Goal: Task Accomplishment & Management: Manage account settings

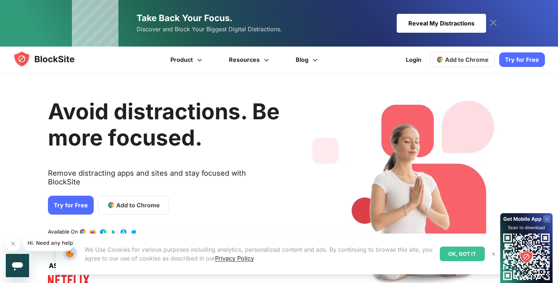
click at [62, 196] on link "Try for Free" at bounding box center [71, 204] width 46 height 19
click at [48, 56] on img at bounding box center [51, 58] width 76 height 17
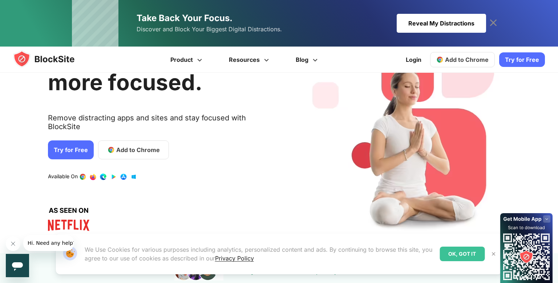
scroll to position [56, 0]
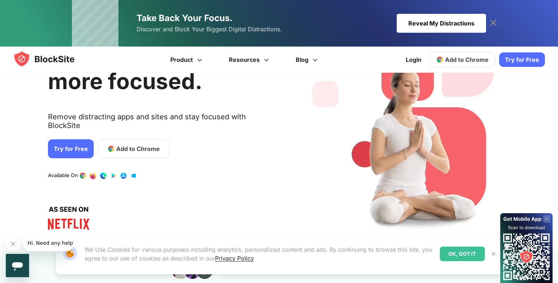
click at [123, 144] on span "Add to Chrome" at bounding box center [138, 148] width 44 height 9
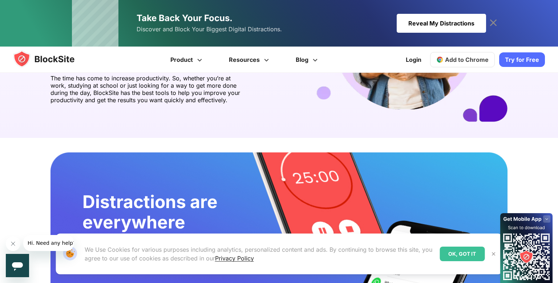
scroll to position [1174, 0]
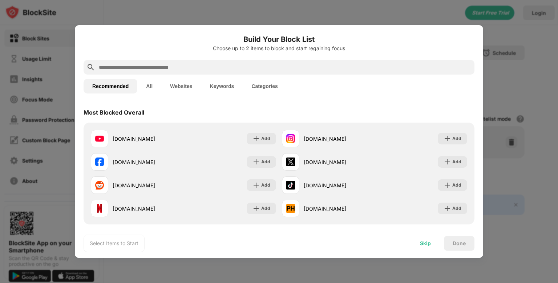
click at [432, 241] on div "Skip" at bounding box center [425, 243] width 28 height 15
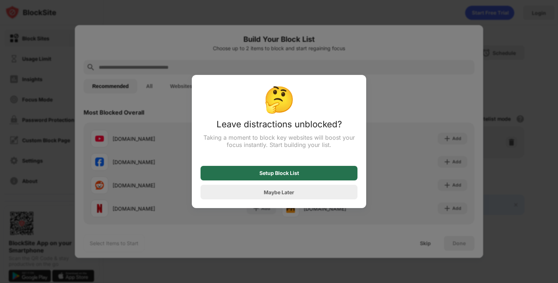
click at [326, 174] on div "Setup Block List" at bounding box center [279, 173] width 157 height 15
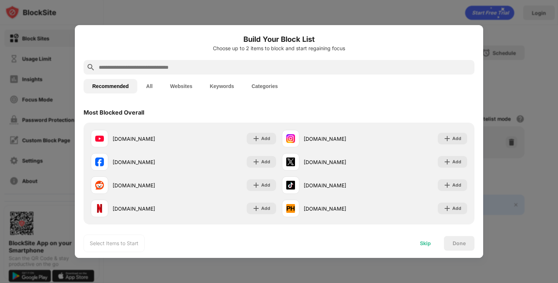
click at [428, 243] on div "Skip" at bounding box center [425, 243] width 11 height 6
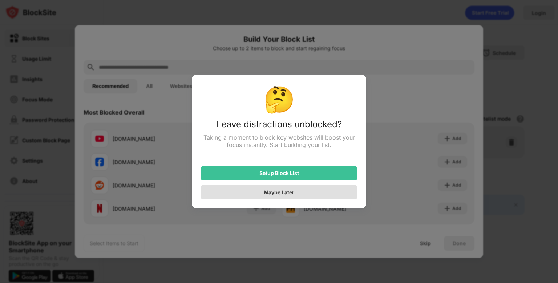
click at [317, 198] on div "Maybe Later" at bounding box center [279, 192] width 157 height 15
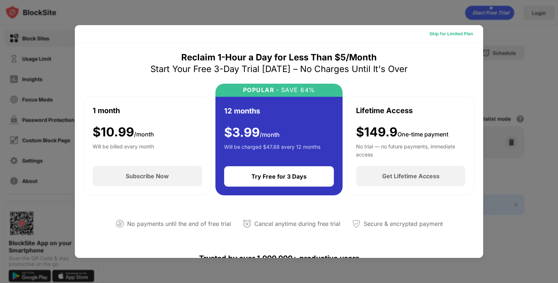
click at [455, 33] on div "Skip for Limited Plan" at bounding box center [452, 33] width 44 height 7
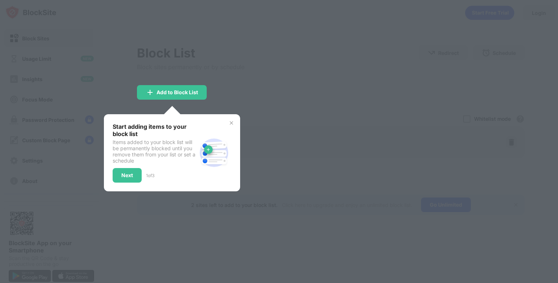
click at [217, 68] on div at bounding box center [279, 141] width 558 height 283
click at [121, 175] on div "Next" at bounding box center [127, 175] width 12 height 6
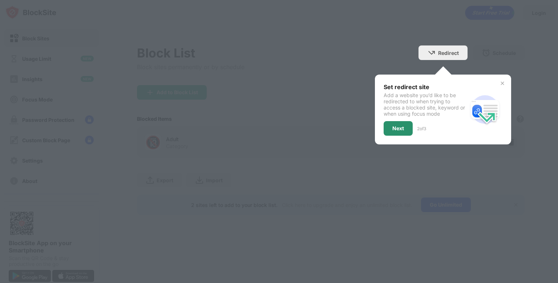
click at [396, 130] on div "Next" at bounding box center [398, 128] width 12 height 6
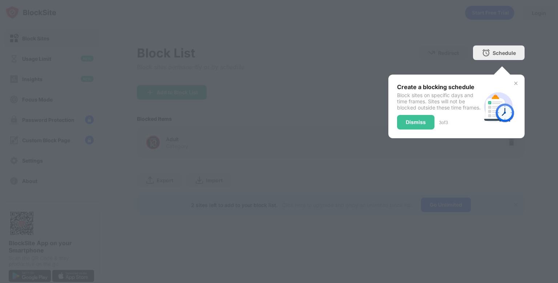
click at [517, 82] on img at bounding box center [516, 83] width 6 height 6
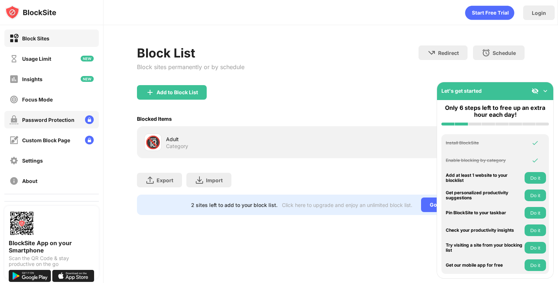
click at [57, 121] on div "Password Protection" at bounding box center [48, 120] width 52 height 6
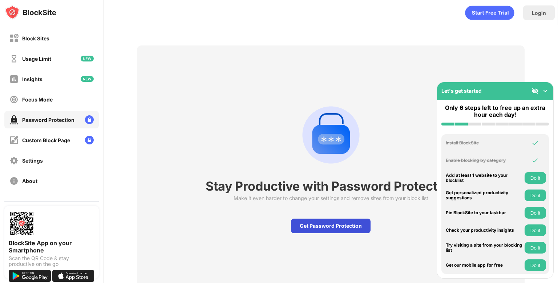
click at [307, 224] on div "Get Password Protection" at bounding box center [331, 225] width 80 height 15
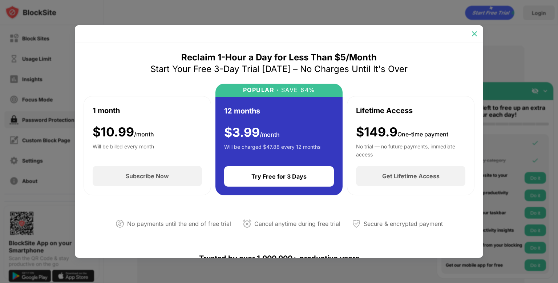
click at [475, 35] on img at bounding box center [474, 33] width 7 height 7
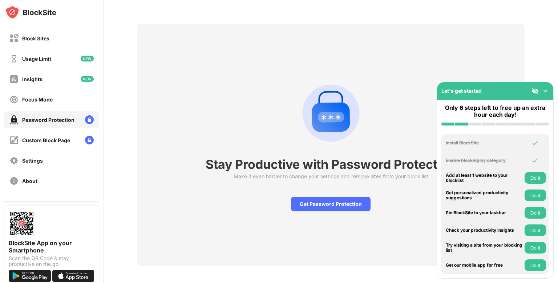
scroll to position [23, 0]
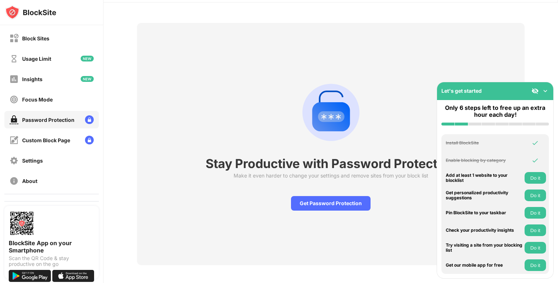
click at [545, 92] on img at bounding box center [545, 90] width 7 height 7
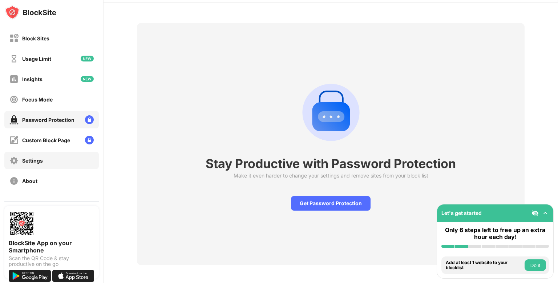
click at [56, 159] on div "Settings" at bounding box center [51, 160] width 94 height 17
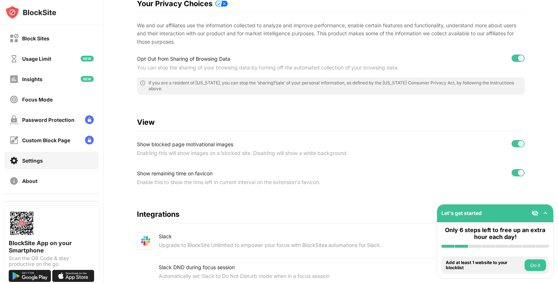
scroll to position [153, 0]
click at [77, 114] on div "Password Protection" at bounding box center [51, 119] width 94 height 17
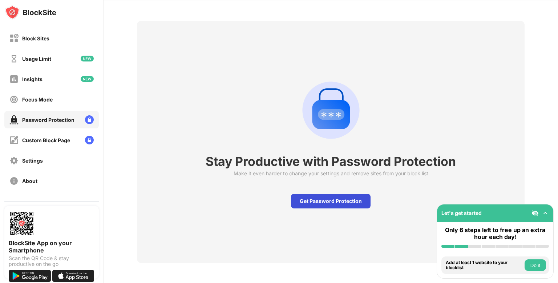
click at [320, 202] on div "Get Password Protection" at bounding box center [331, 201] width 80 height 15
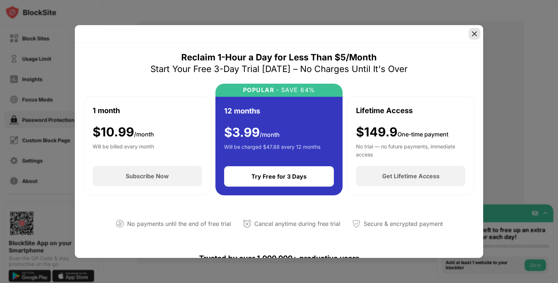
click at [475, 37] on img at bounding box center [474, 33] width 7 height 7
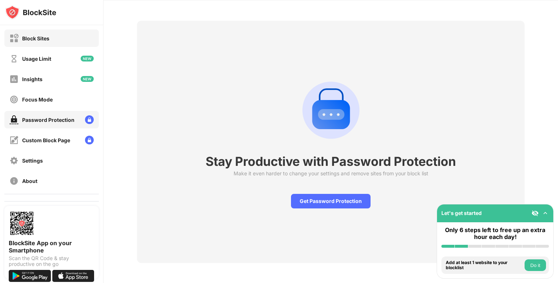
click at [33, 35] on div "Block Sites" at bounding box center [35, 38] width 27 height 6
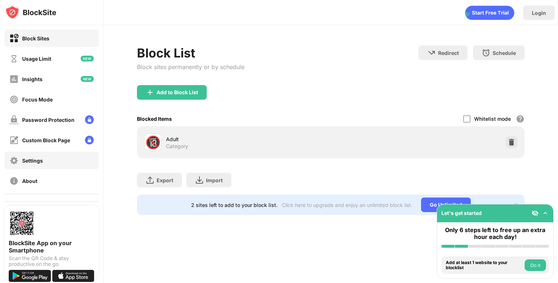
click at [27, 161] on div "Settings" at bounding box center [32, 160] width 21 height 6
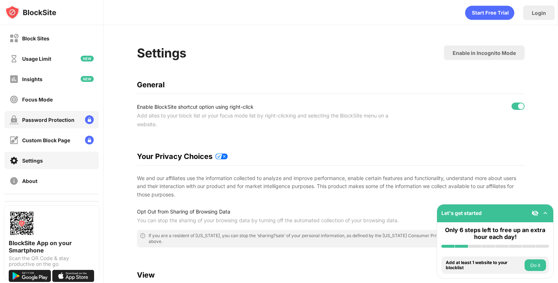
click at [74, 121] on div "Password Protection" at bounding box center [51, 119] width 94 height 17
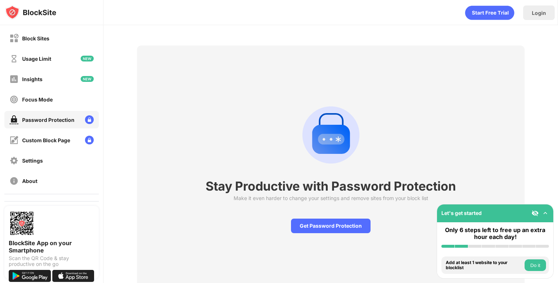
click at [89, 121] on img at bounding box center [89, 119] width 9 height 9
click at [544, 15] on div "Login" at bounding box center [539, 13] width 14 height 6
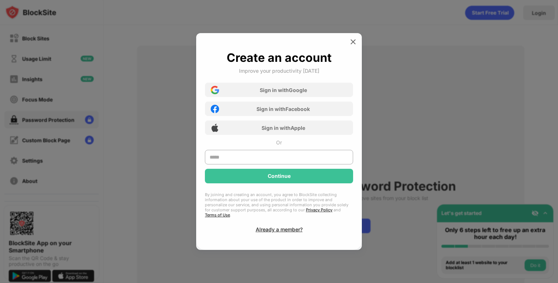
click at [384, 59] on div at bounding box center [279, 141] width 558 height 283
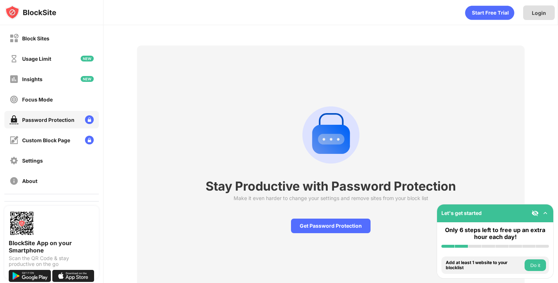
click at [542, 12] on div "Login" at bounding box center [539, 13] width 14 height 6
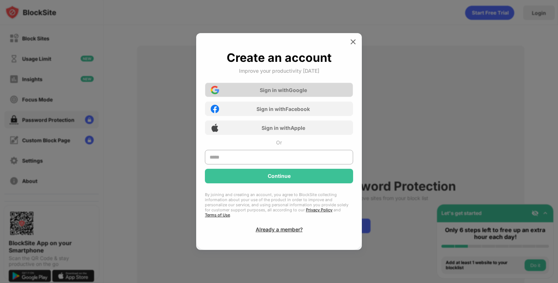
click at [306, 93] on div "Sign in with Google" at bounding box center [283, 90] width 47 height 6
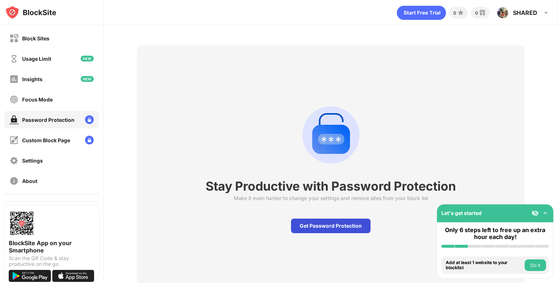
click at [318, 224] on div "Get Password Protection" at bounding box center [331, 225] width 80 height 15
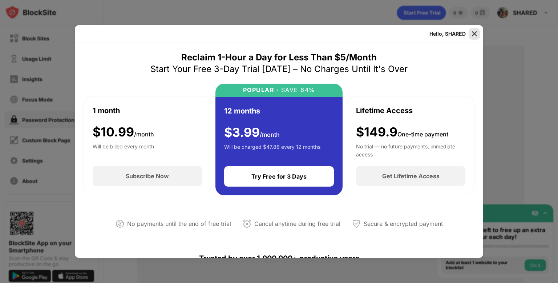
click at [476, 33] on img at bounding box center [474, 33] width 7 height 7
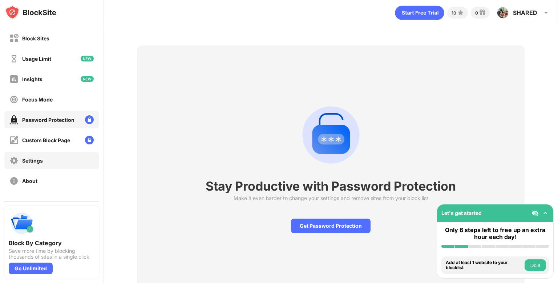
click at [56, 162] on div "Settings" at bounding box center [51, 160] width 94 height 17
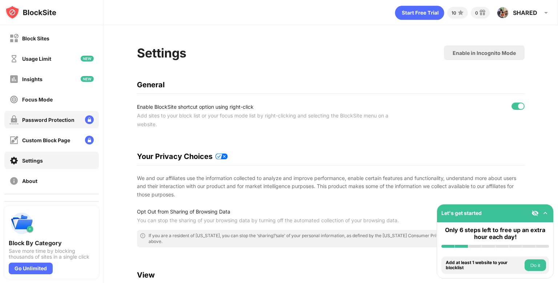
click at [65, 120] on div "Password Protection" at bounding box center [48, 120] width 52 height 6
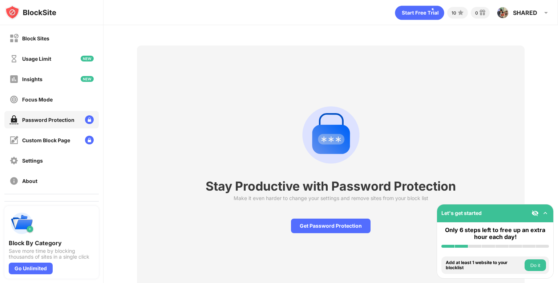
click at [540, 266] on button "Do it" at bounding box center [535, 265] width 21 height 12
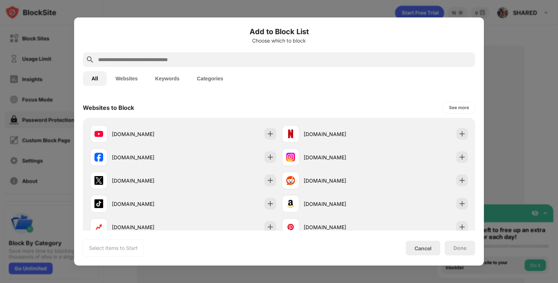
scroll to position [103, 0]
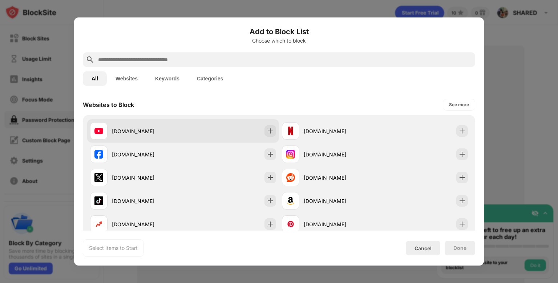
click at [185, 134] on div "youtube.com" at bounding box center [183, 130] width 192 height 23
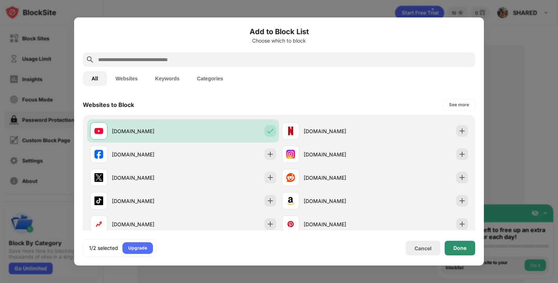
click at [465, 247] on div "Done" at bounding box center [459, 248] width 13 height 6
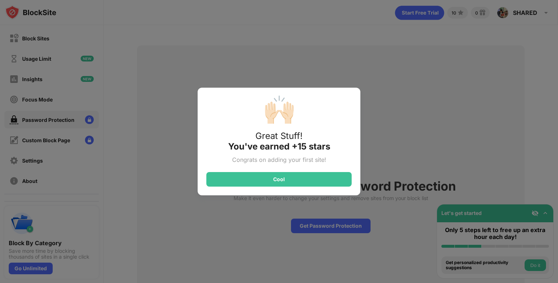
click at [320, 167] on div "🙌🏻 Great Stuff! You've earned +15 stars Congrats on adding your first site! Cool" at bounding box center [279, 142] width 163 height 108
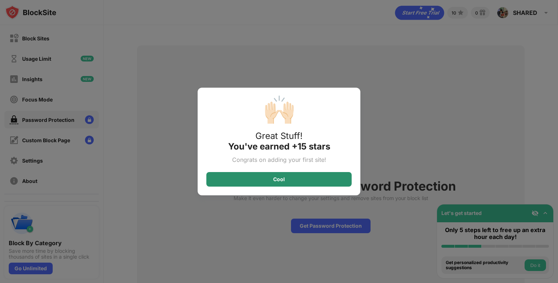
click at [319, 179] on div "Cool" at bounding box center [278, 179] width 145 height 15
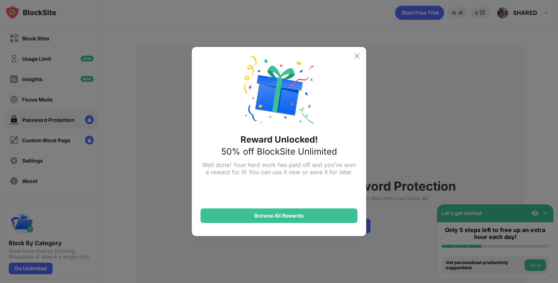
click at [358, 54] on img at bounding box center [357, 56] width 9 height 9
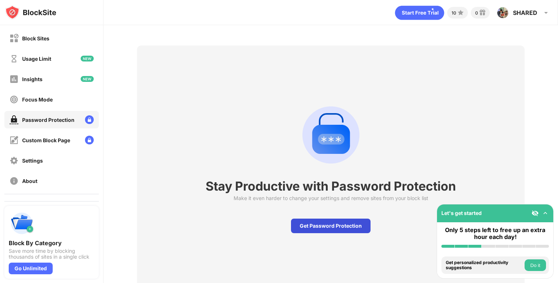
click at [318, 226] on div "Get Password Protection" at bounding box center [331, 225] width 80 height 15
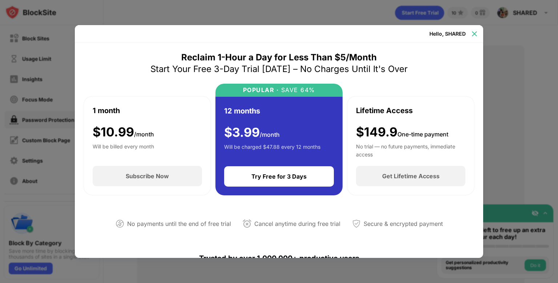
click at [476, 35] on img at bounding box center [474, 33] width 7 height 7
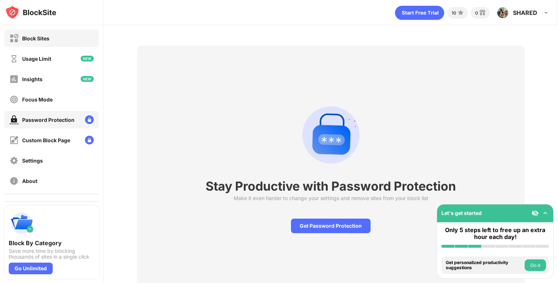
click at [66, 39] on div "Block Sites" at bounding box center [51, 37] width 94 height 17
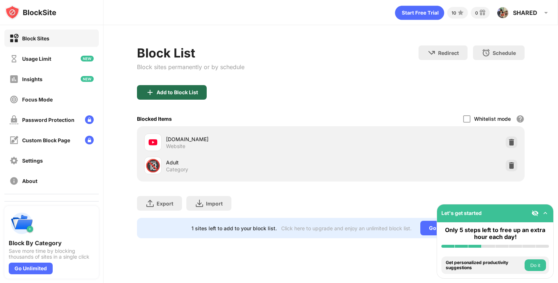
click at [163, 89] on div "Add to Block List" at bounding box center [177, 92] width 41 height 6
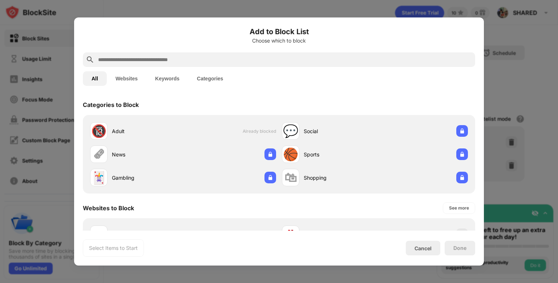
click at [202, 61] on input "text" at bounding box center [284, 59] width 375 height 9
paste input "**********"
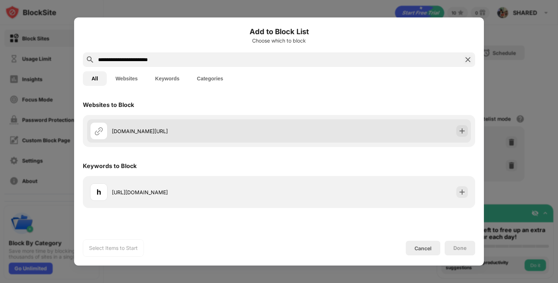
type input "**********"
click at [309, 129] on div "roblox.com/home" at bounding box center [279, 130] width 384 height 23
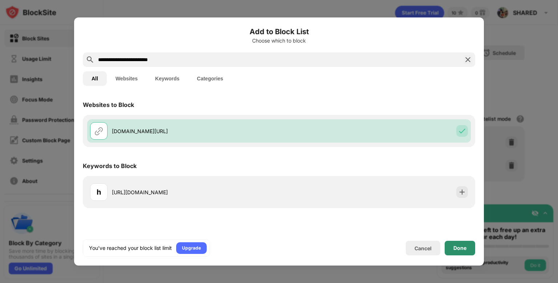
click at [460, 247] on div "Done" at bounding box center [459, 248] width 13 height 6
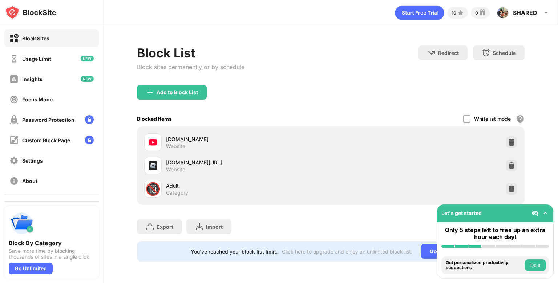
click at [539, 267] on button "Do it" at bounding box center [535, 265] width 21 height 12
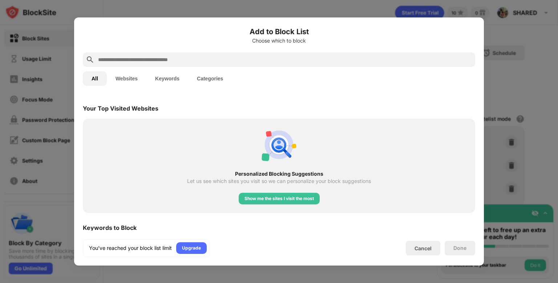
scroll to position [253, 0]
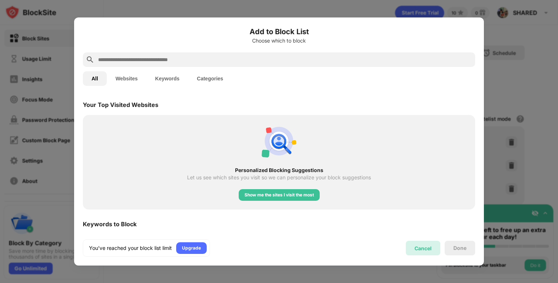
click at [426, 249] on div "Cancel" at bounding box center [423, 248] width 17 height 6
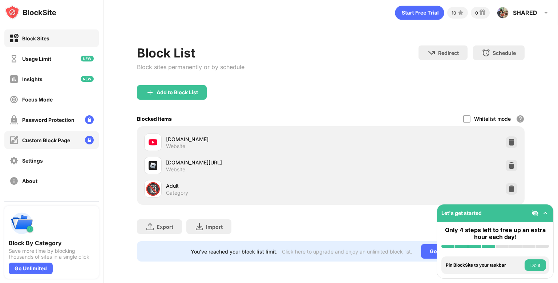
click at [73, 138] on div "Custom Block Page" at bounding box center [51, 139] width 94 height 17
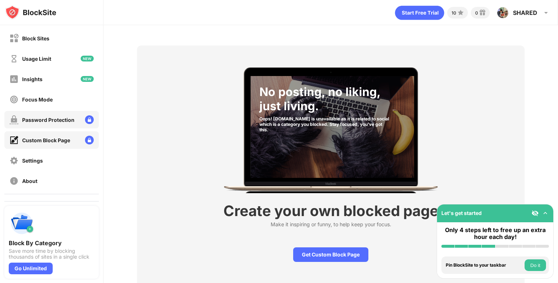
click at [64, 120] on div "Password Protection" at bounding box center [48, 120] width 52 height 6
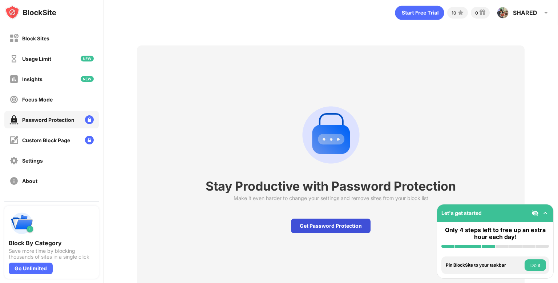
click at [329, 223] on div "Get Password Protection" at bounding box center [331, 225] width 80 height 15
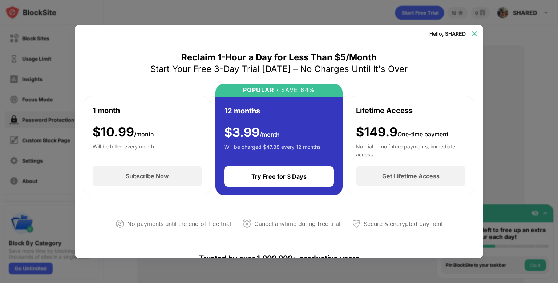
click at [473, 35] on img at bounding box center [474, 33] width 7 height 7
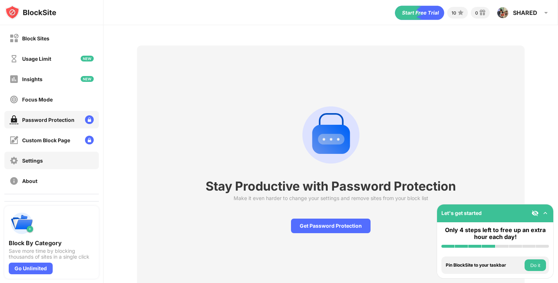
click at [37, 160] on div "Settings" at bounding box center [32, 160] width 21 height 6
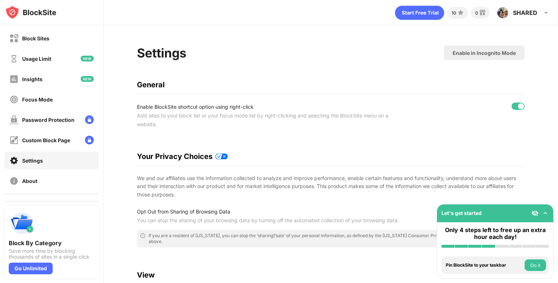
scroll to position [211, 0]
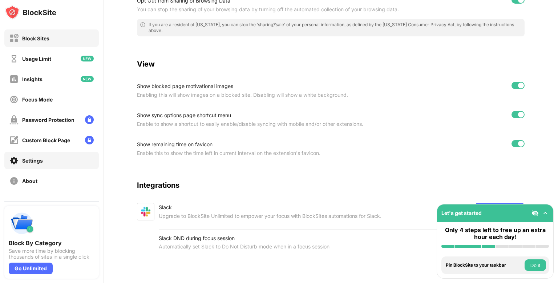
click at [47, 40] on div "Block Sites" at bounding box center [35, 38] width 27 height 6
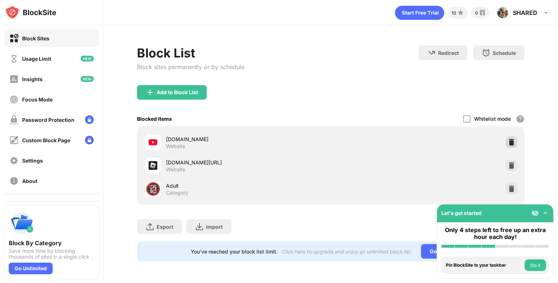
click at [512, 141] on img at bounding box center [511, 141] width 7 height 7
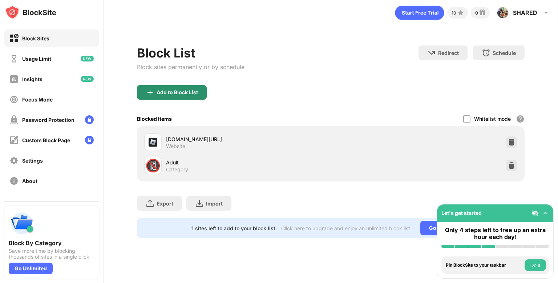
click at [185, 94] on div "Add to Block List" at bounding box center [177, 92] width 41 height 6
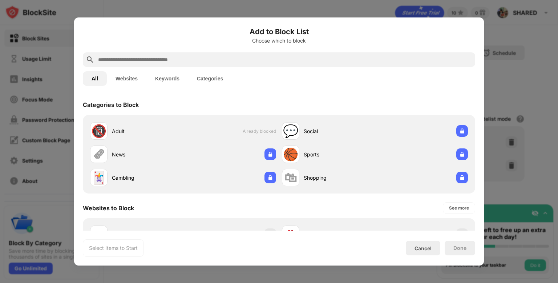
click at [205, 60] on input "text" at bounding box center [284, 59] width 375 height 9
paste input "**********"
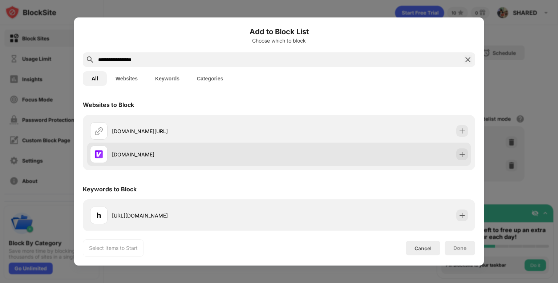
type input "**********"
click at [234, 164] on div "venge.io" at bounding box center [279, 153] width 384 height 23
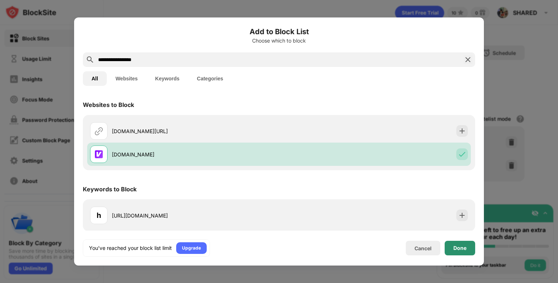
click at [459, 249] on div "Done" at bounding box center [459, 248] width 13 height 6
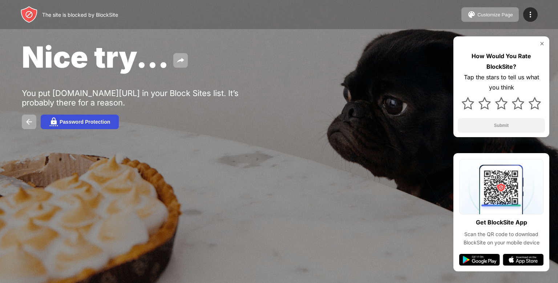
click at [88, 126] on button "Password Protection" at bounding box center [80, 121] width 78 height 15
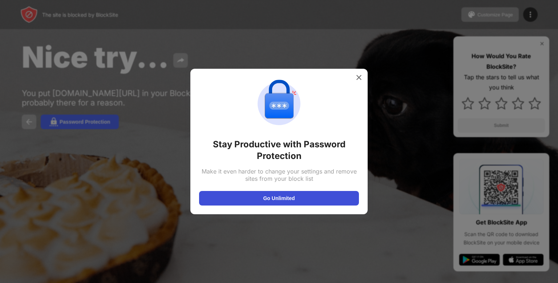
click at [277, 198] on button "Go Unlimited" at bounding box center [279, 198] width 160 height 15
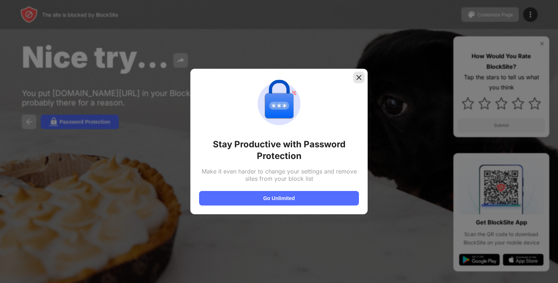
click at [358, 77] on img at bounding box center [358, 77] width 7 height 7
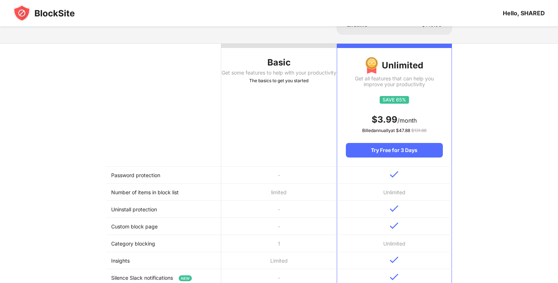
scroll to position [60, 0]
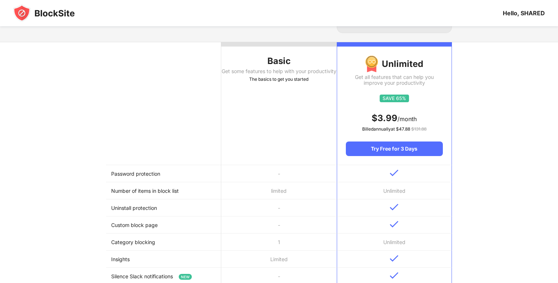
click at [277, 198] on td "limited" at bounding box center [278, 190] width 115 height 17
click at [278, 128] on th "Basic Get some features to help with your productivity The basics to get you st…" at bounding box center [278, 103] width 115 height 123
click at [274, 44] on div at bounding box center [278, 44] width 115 height 4
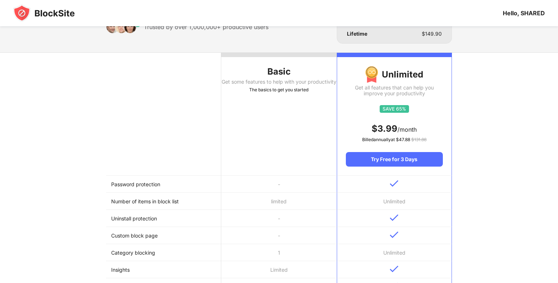
scroll to position [21, 0]
